Goal: Information Seeking & Learning: Find specific fact

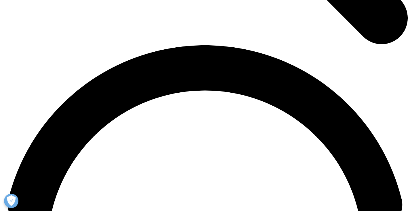
scroll to position [778, 0]
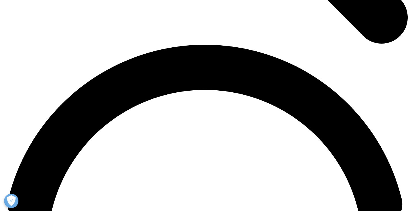
drag, startPoint x: 103, startPoint y: 142, endPoint x: 272, endPoint y: 146, distance: 169.7
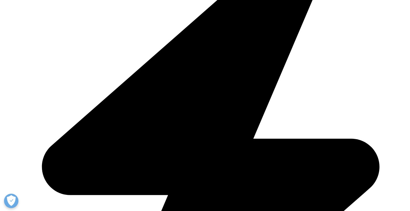
scroll to position [835, 0]
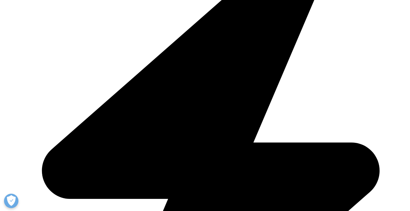
drag, startPoint x: 135, startPoint y: 120, endPoint x: 392, endPoint y: 124, distance: 257.2
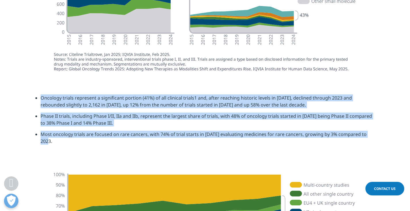
drag, startPoint x: 379, startPoint y: 93, endPoint x: 37, endPoint y: 77, distance: 342.5
click at [37, 80] on section "Oncology trials represent a significant portion (41%) of all clinical trials1 a…" at bounding box center [205, 121] width 410 height 83
copy ul "Oncology trials represent a significant portion (41%) of all clinical trials1 a…"
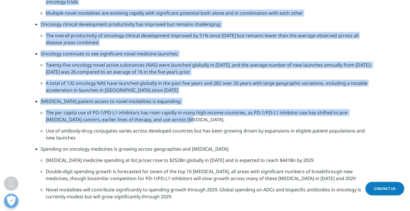
scroll to position [518, 0]
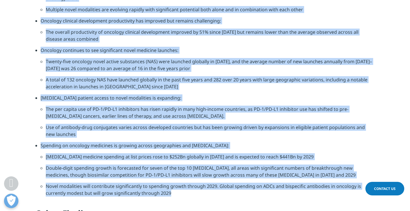
drag, startPoint x: 41, startPoint y: 92, endPoint x: 187, endPoint y: 179, distance: 169.8
click at [187, 179] on div "Key Findings: Oncology R&D activity continues to grow driven by novel modalitie…" at bounding box center [205, 83] width 340 height 281
copy div "Oncology R&D activity continues to grow driven by novel modalities: Oncology tr…"
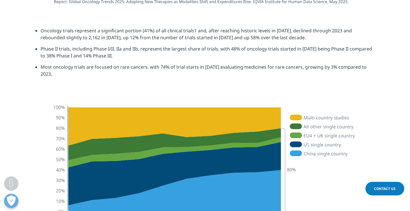
scroll to position [864, 0]
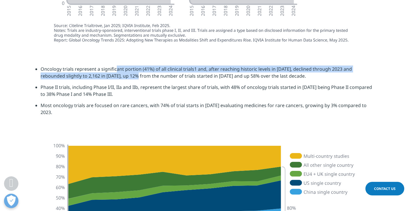
drag, startPoint x: 115, startPoint y: 54, endPoint x: 118, endPoint y: 63, distance: 10.1
click at [118, 65] on li "Oncology trials represent a significant portion (41%) of all clinical trials1 a…" at bounding box center [208, 74] width 335 height 18
click at [187, 65] on li "Oncology trials represent a significant portion (41%) of all clinical trials1 a…" at bounding box center [208, 74] width 335 height 18
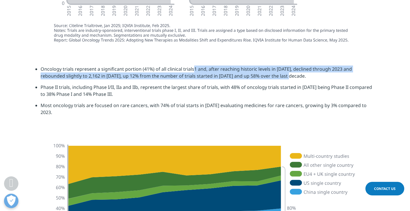
drag, startPoint x: 191, startPoint y: 54, endPoint x: 272, endPoint y: 60, distance: 80.5
click at [272, 65] on li "Oncology trials represent a significant portion (41%) of all clinical trials1 a…" at bounding box center [208, 74] width 335 height 18
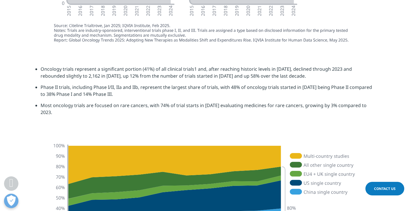
click at [150, 65] on li "Oncology trials represent a significant portion (41%) of all clinical trials1 a…" at bounding box center [208, 74] width 335 height 18
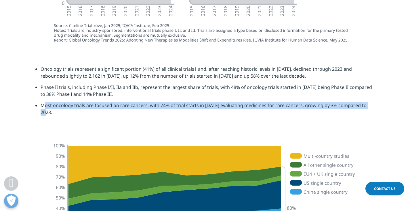
drag, startPoint x: 43, startPoint y: 91, endPoint x: 356, endPoint y: 55, distance: 315.1
click at [370, 102] on li "Most oncology trials are focused on rare cancers, with 74% of trial starts in […" at bounding box center [208, 111] width 335 height 18
copy li "ost oncology trials are focused on rare cancers, with 74% of trial starts in [D…"
